Goal: Task Accomplishment & Management: Manage account settings

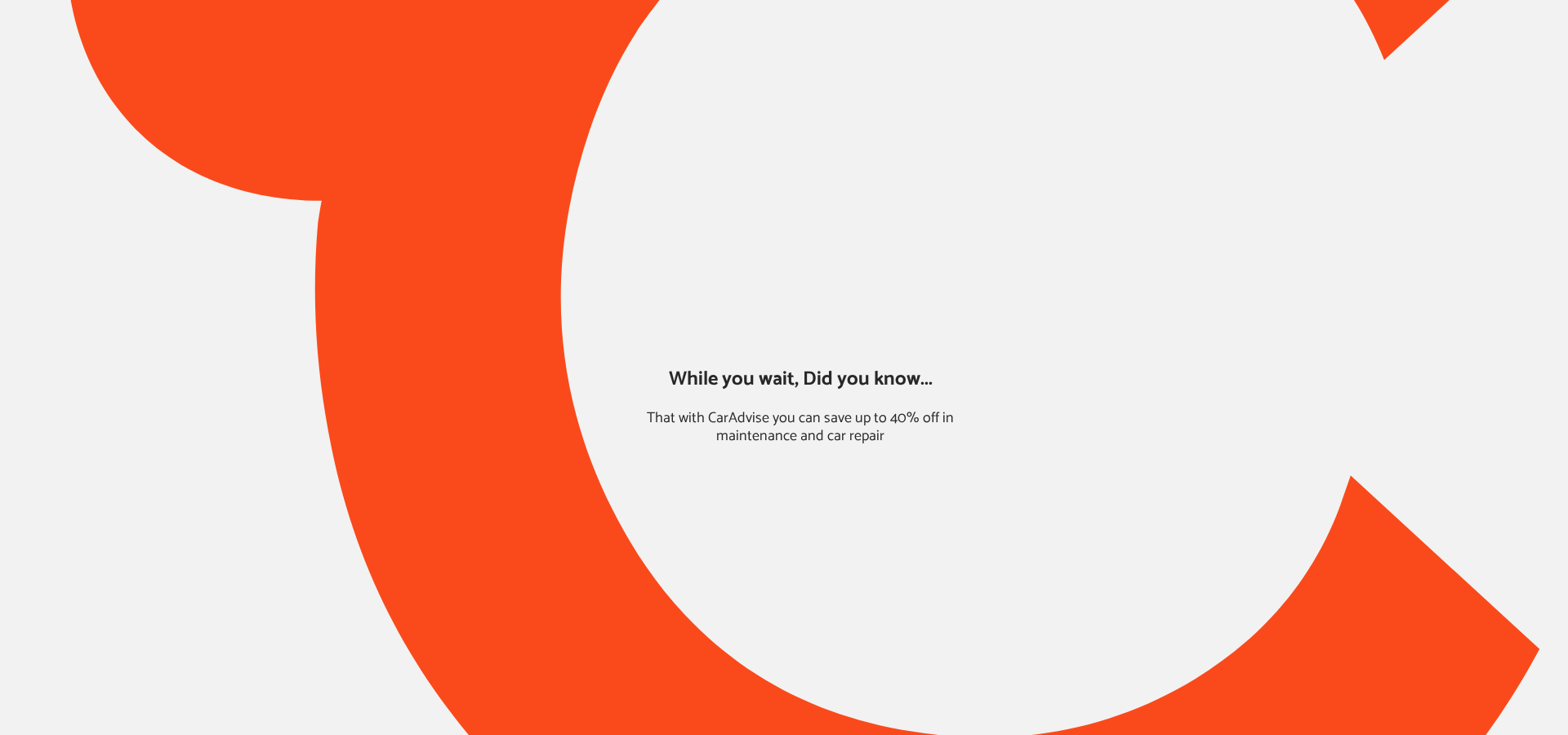
type input "*****"
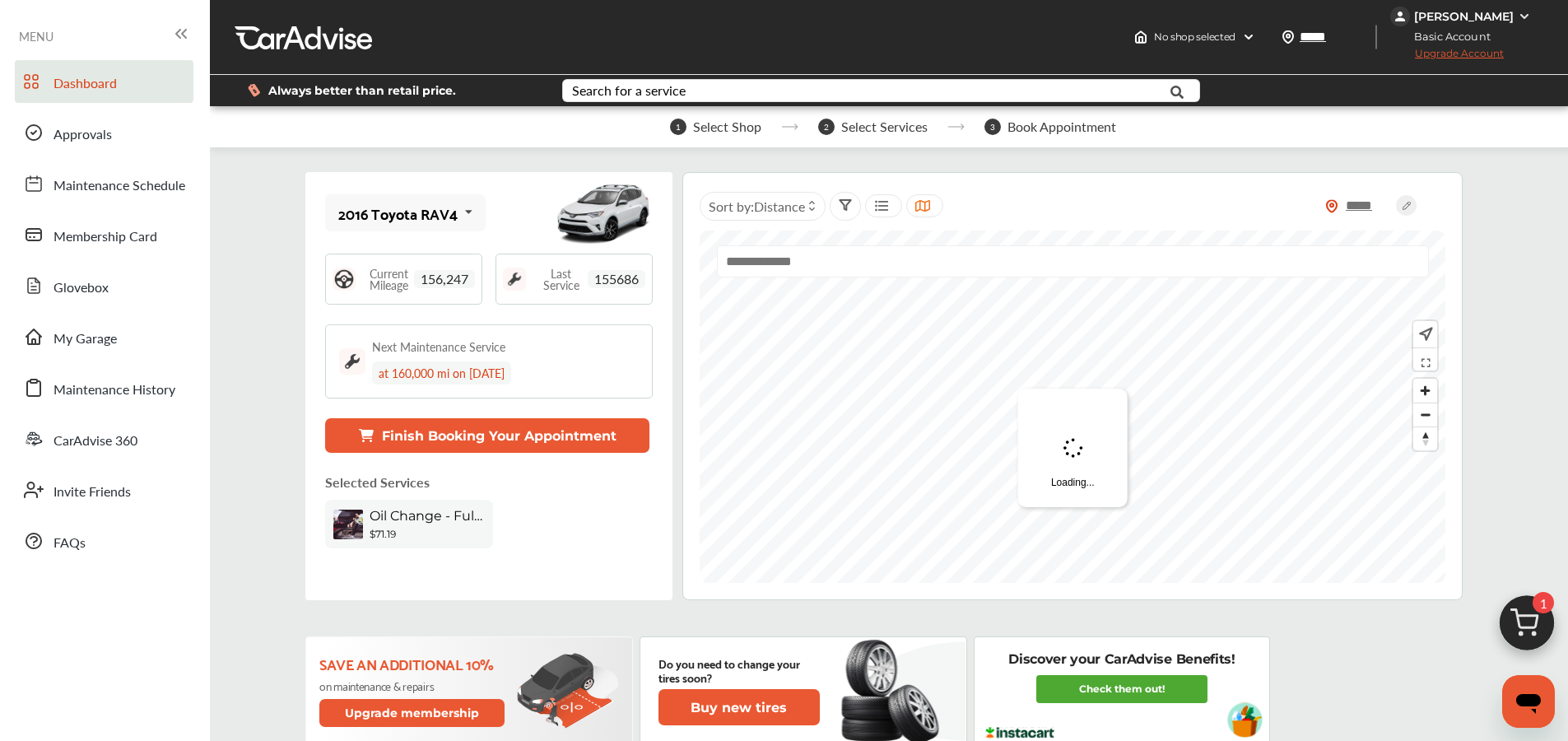
click at [1490, 18] on div "[PERSON_NAME]" at bounding box center [1464, 16] width 100 height 15
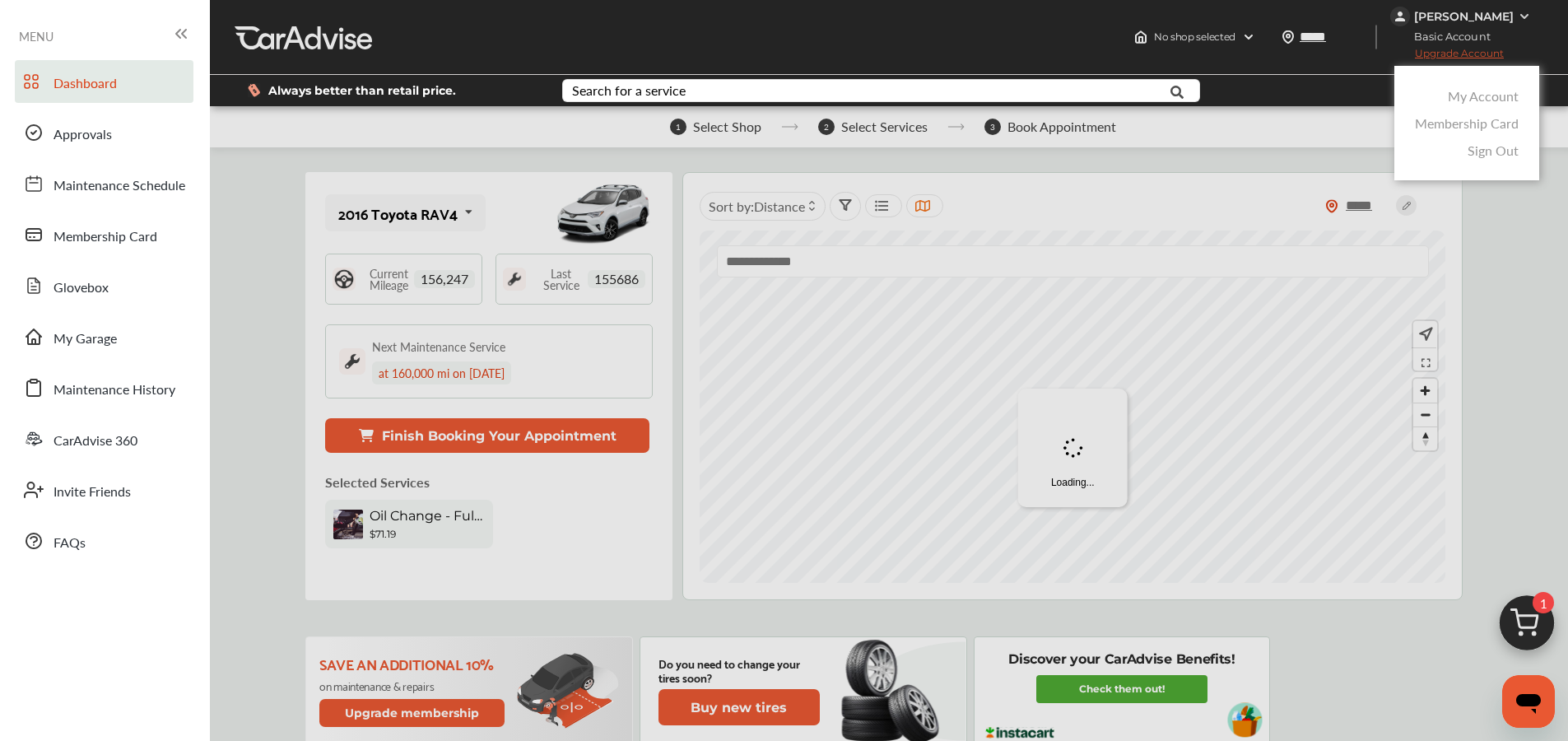
click at [1473, 95] on link "My Account" at bounding box center [1483, 95] width 71 height 19
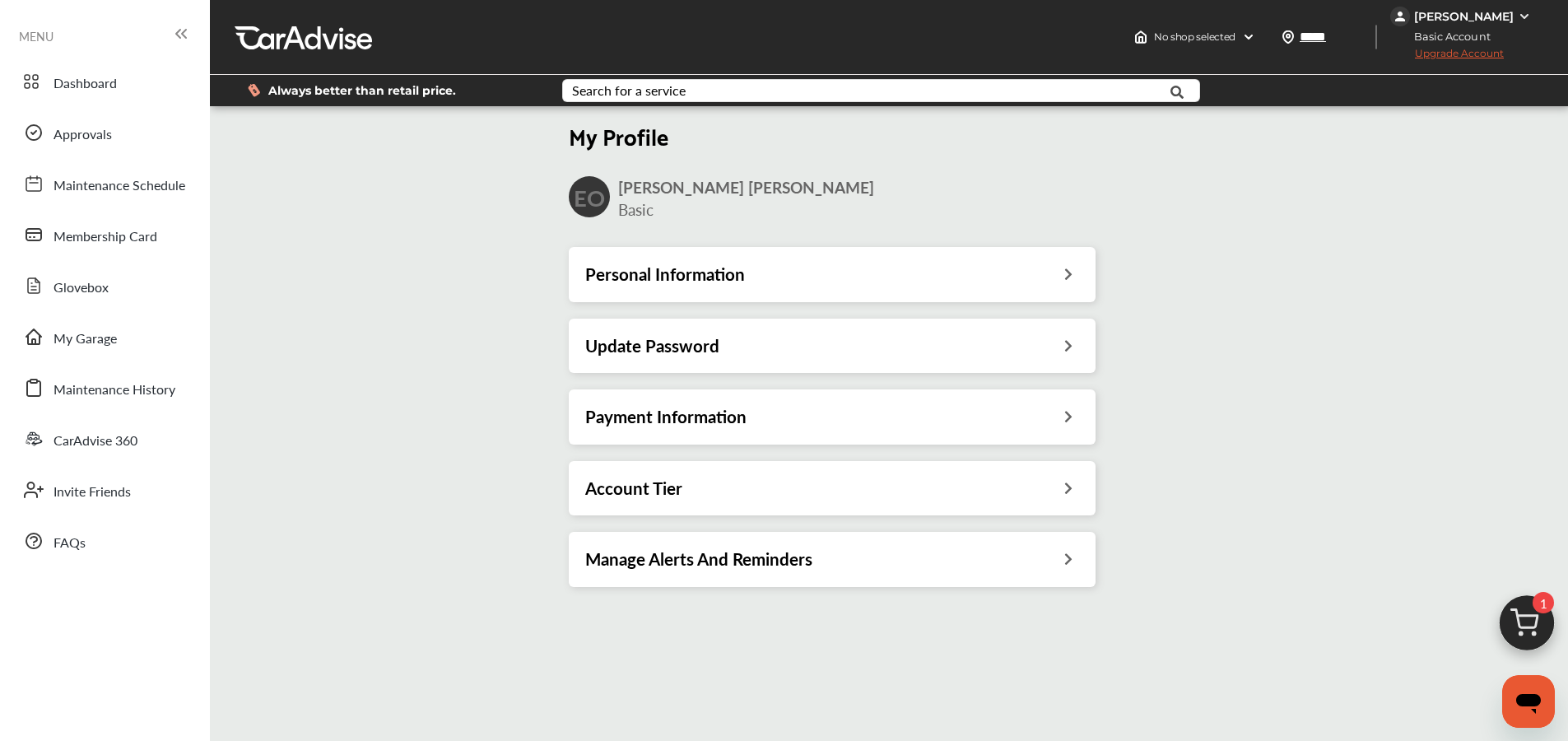
click at [672, 421] on h3 "Payment Information" at bounding box center [666, 416] width 161 height 22
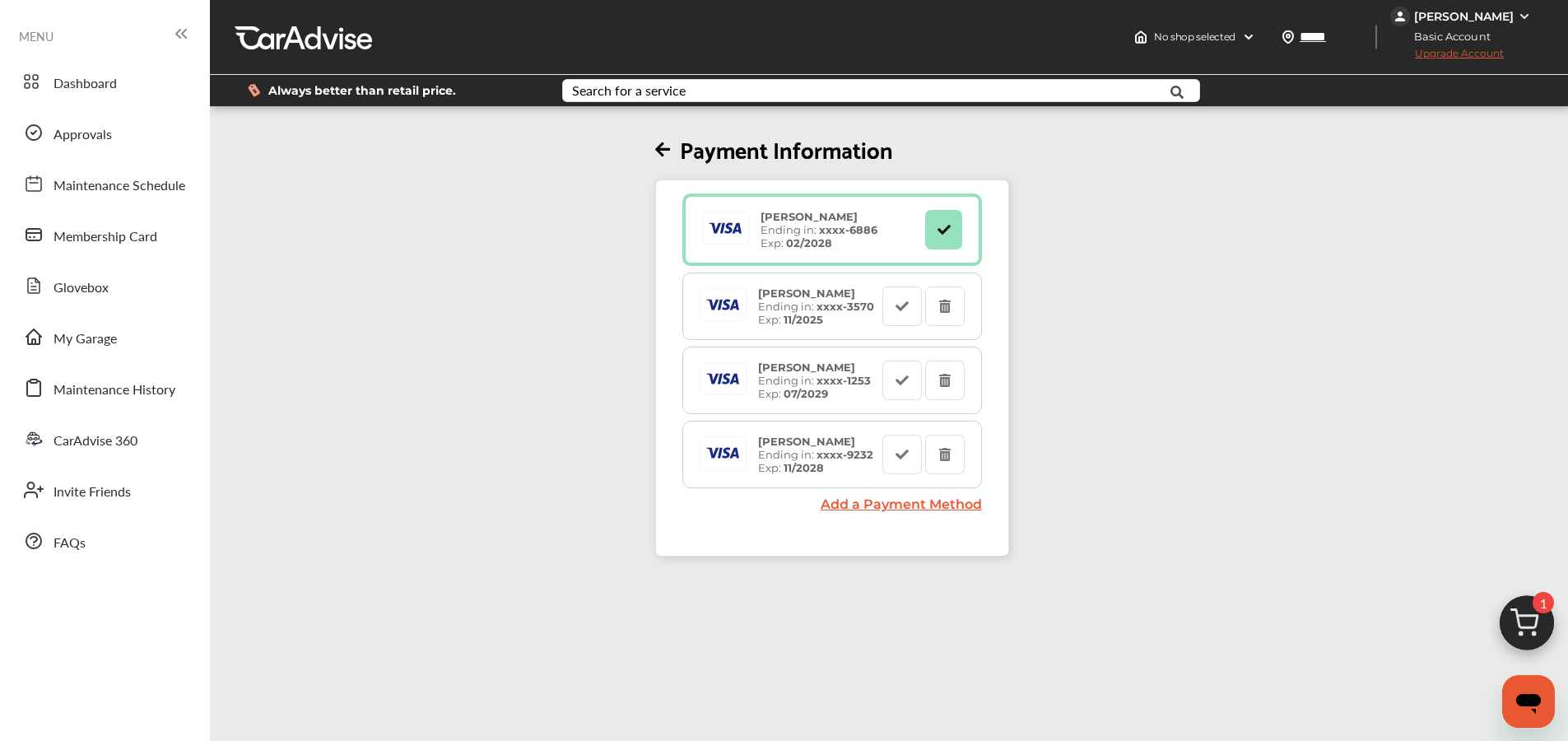
click at [1484, 54] on span "Upgrade Account" at bounding box center [1447, 57] width 114 height 21
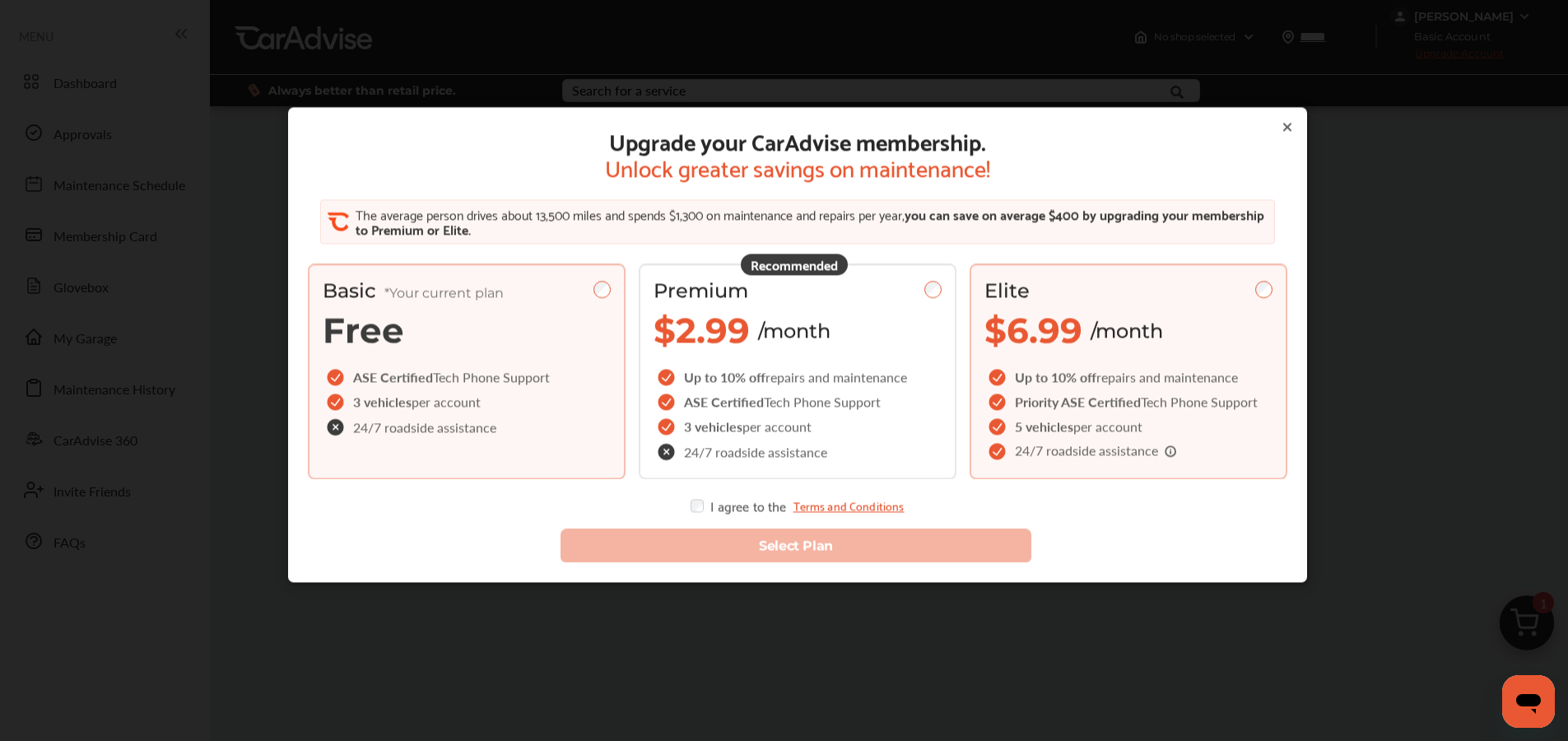
click at [1128, 379] on span "repairs and maintenance" at bounding box center [1167, 377] width 142 height 19
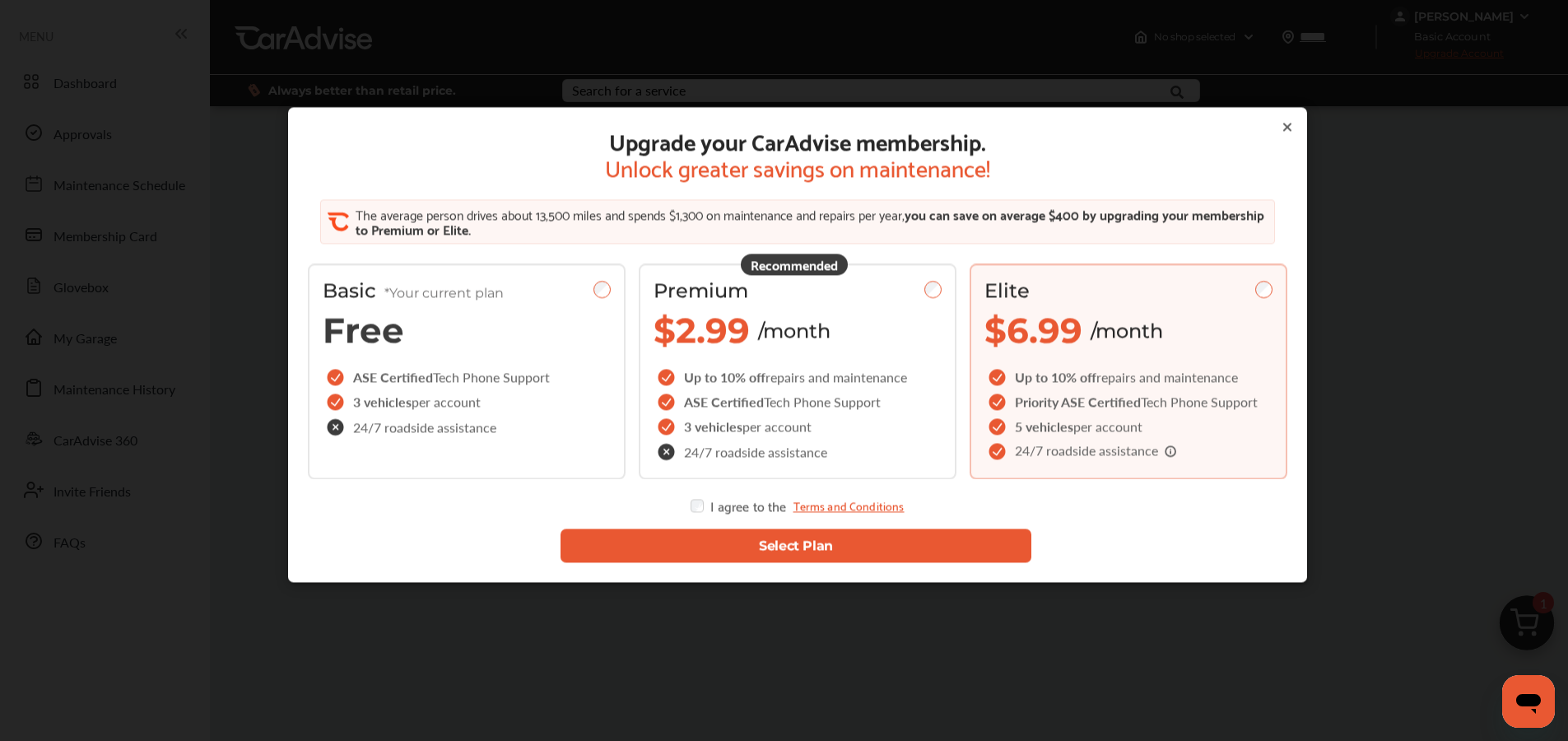
click at [705, 546] on button "Select Plan" at bounding box center [796, 546] width 471 height 34
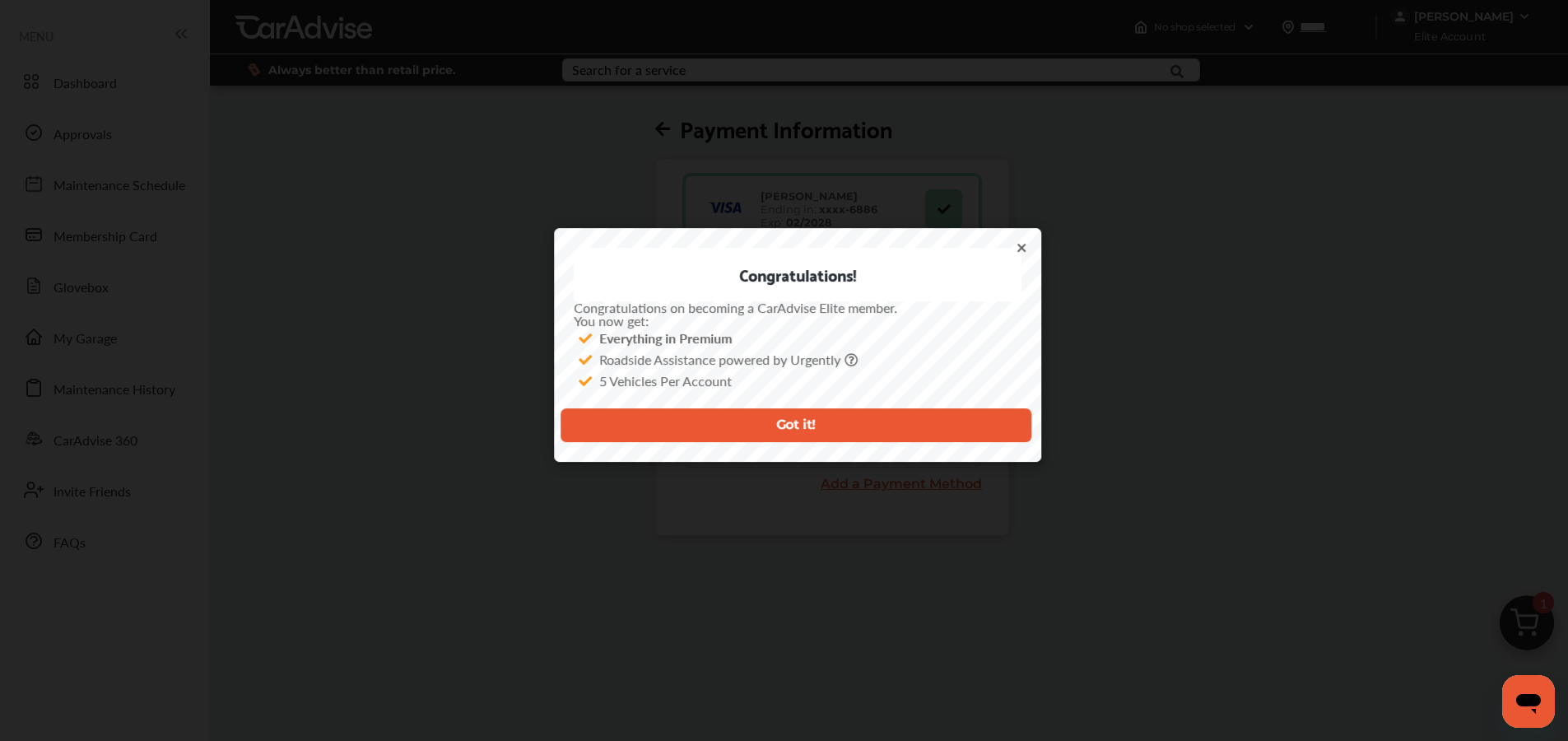
click at [775, 434] on button "Got it!" at bounding box center [796, 425] width 471 height 34
